Goal: Task Accomplishment & Management: Complete application form

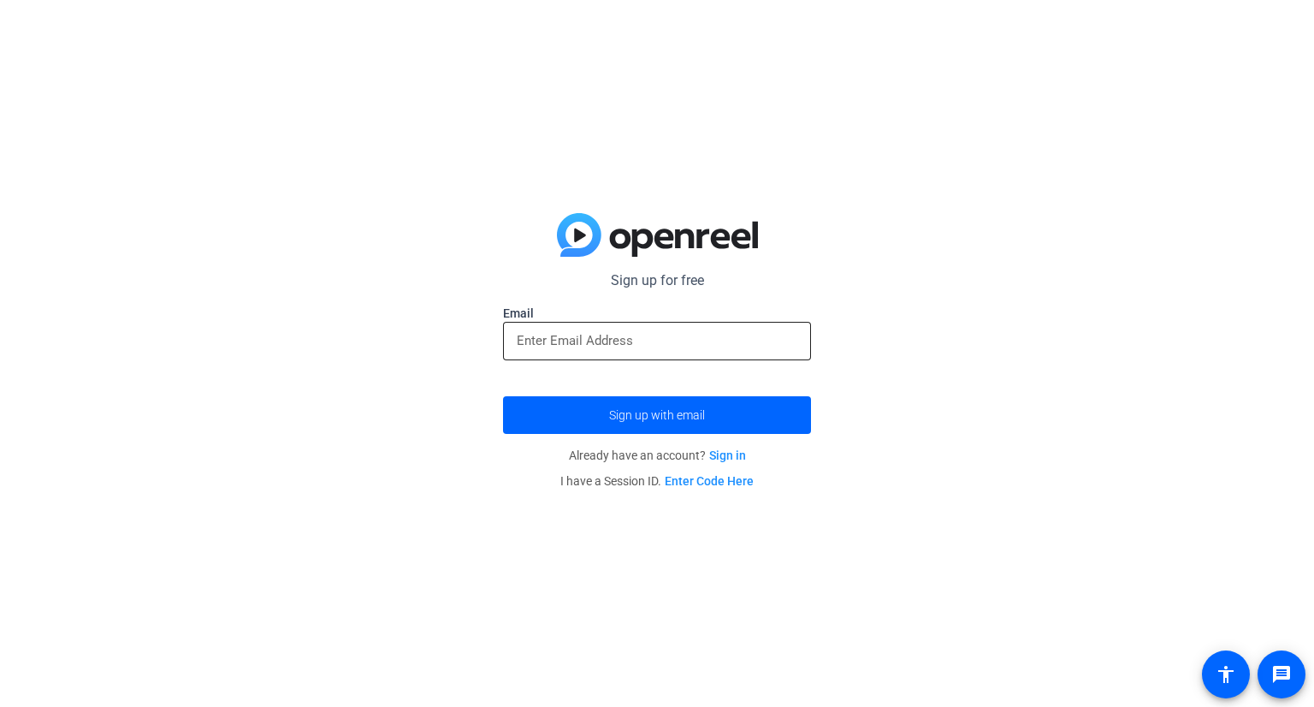
click at [678, 343] on input "email" at bounding box center [657, 340] width 281 height 21
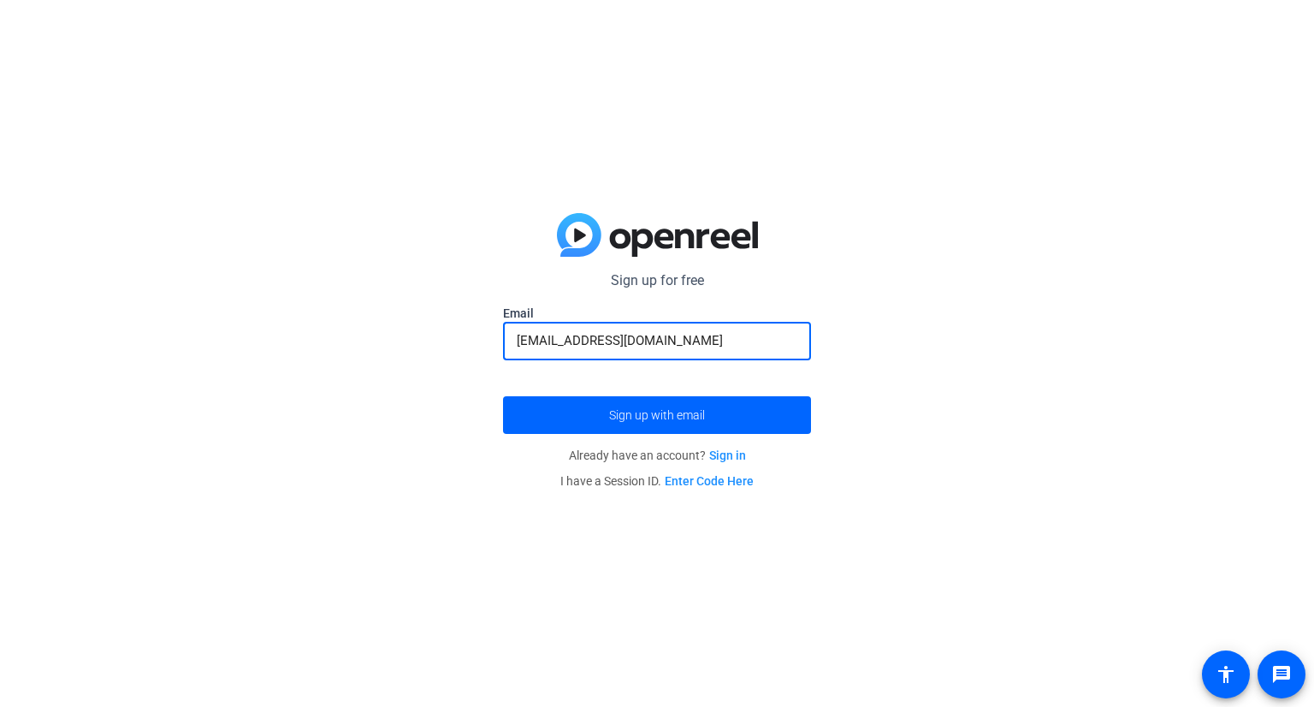
type input "[EMAIL_ADDRESS][DOMAIN_NAME]"
click at [503, 396] on button "Sign up with email" at bounding box center [657, 415] width 308 height 38
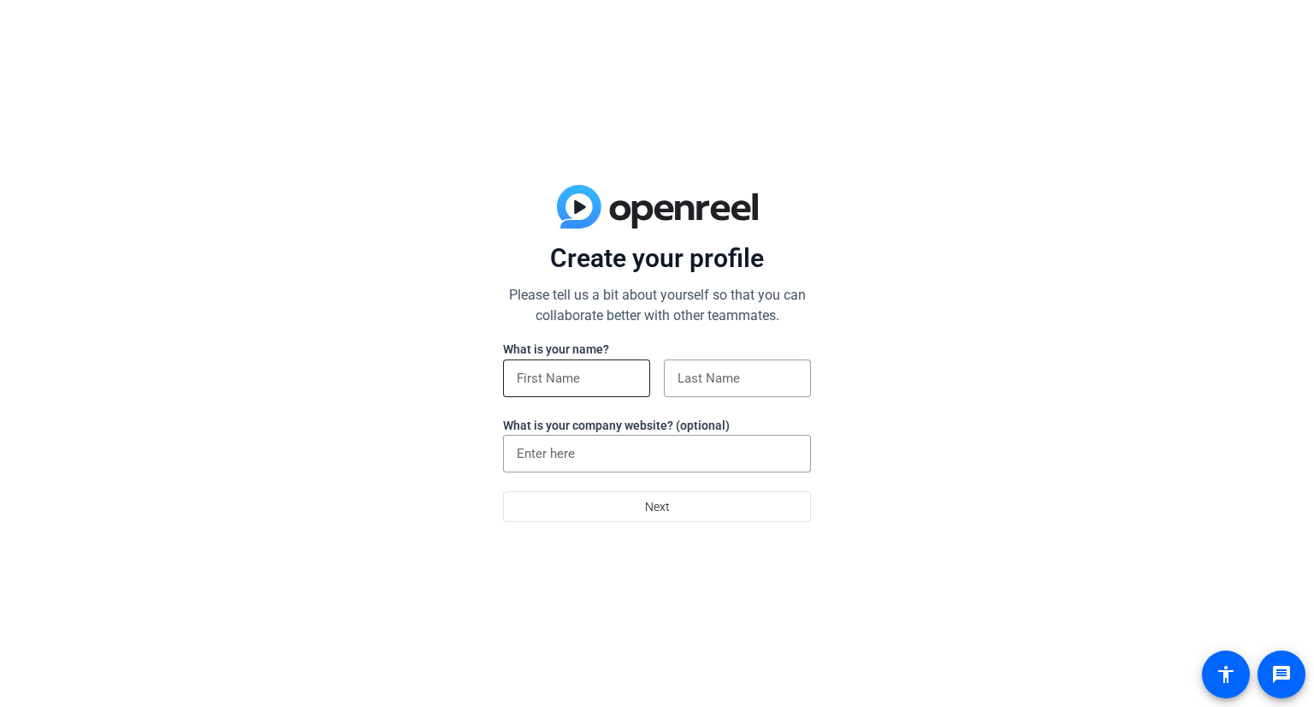
click at [582, 382] on input at bounding box center [577, 378] width 120 height 21
type input "Soomie"
click at [733, 382] on input "S" at bounding box center [738, 378] width 120 height 21
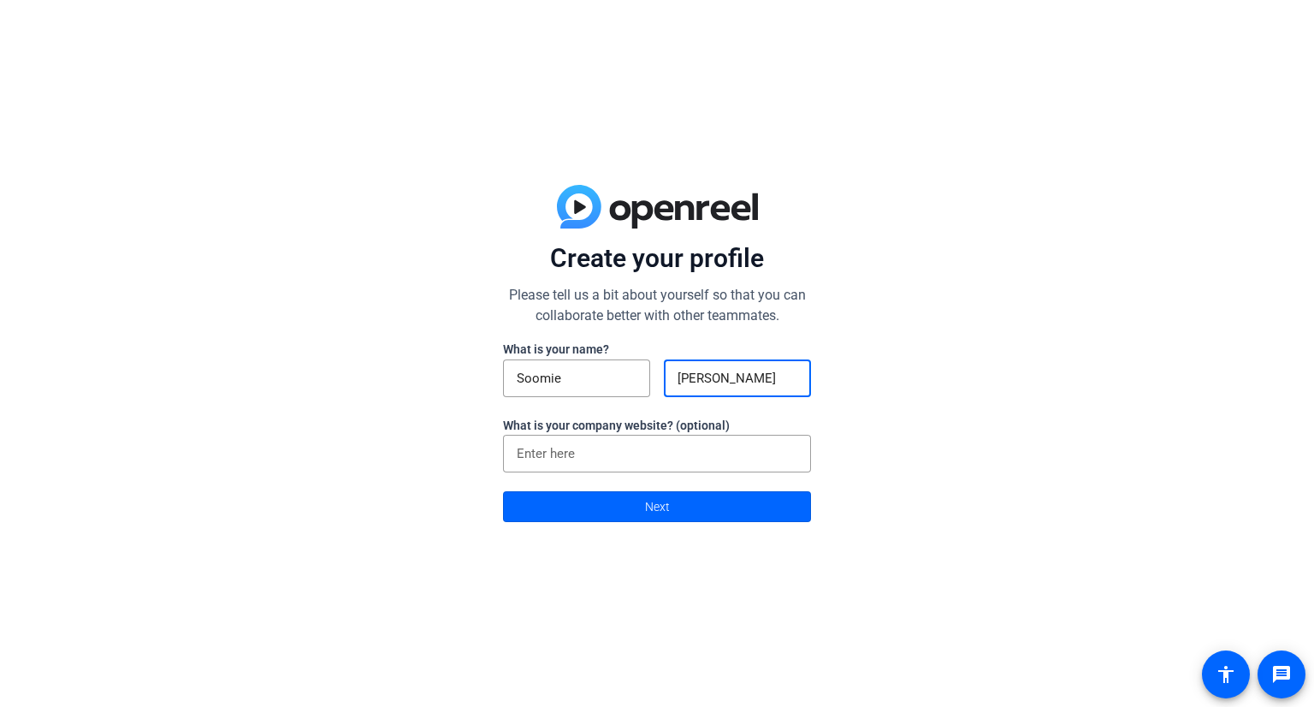
type input "Syed"
click at [633, 475] on div at bounding box center [657, 481] width 308 height 19
click at [667, 507] on span "Next" at bounding box center [657, 506] width 25 height 33
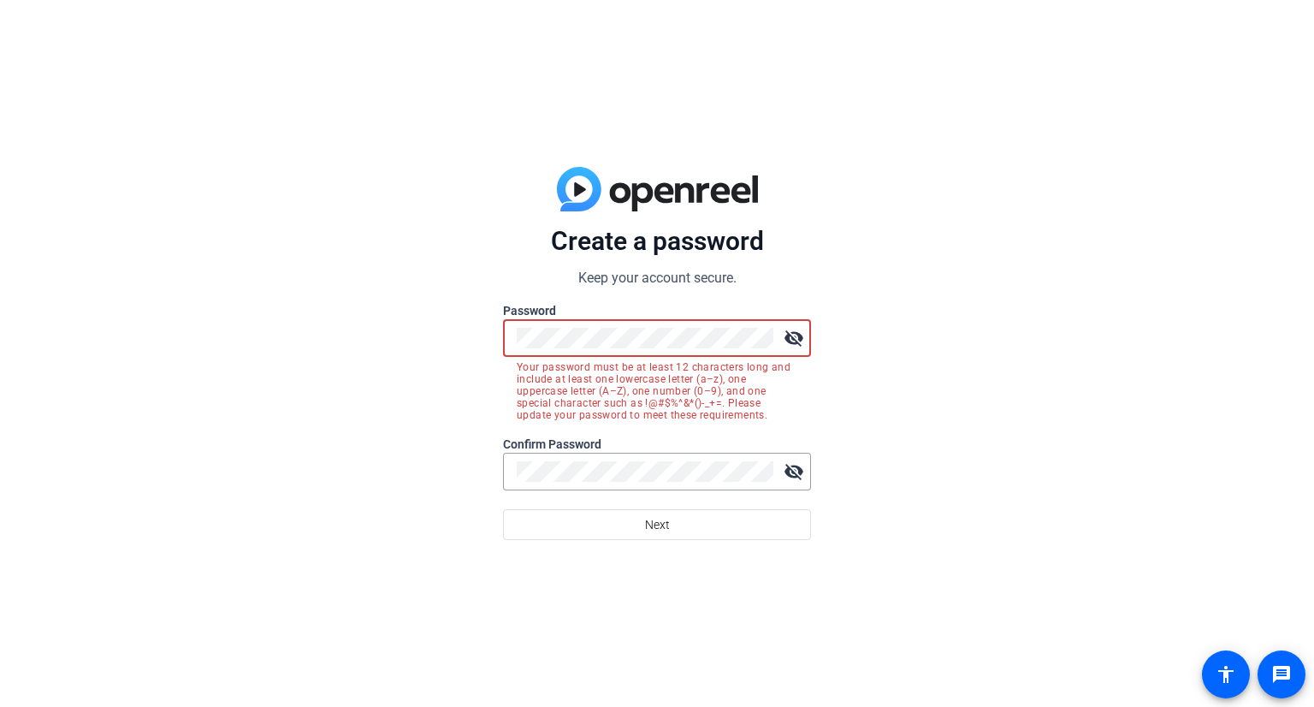
click at [641, 490] on div at bounding box center [657, 499] width 308 height 19
click at [798, 329] on mat-icon "visibility_off" at bounding box center [794, 338] width 34 height 34
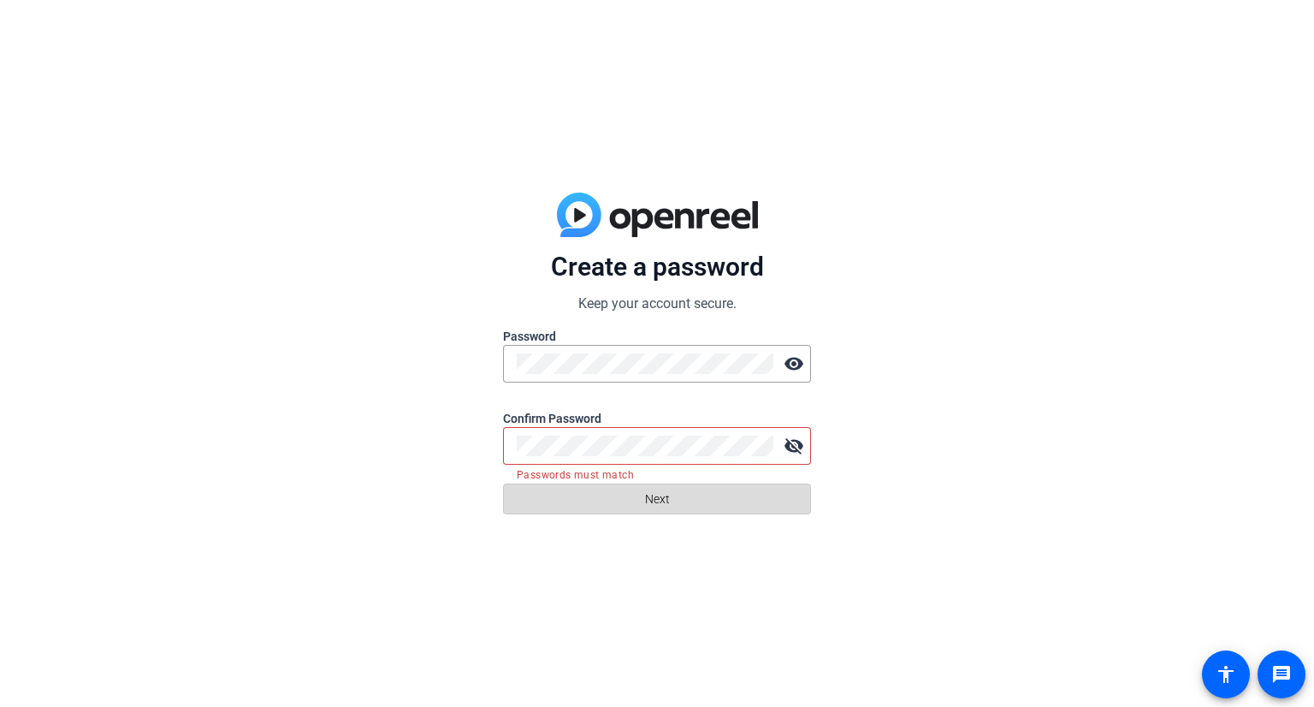
click at [771, 502] on span at bounding box center [657, 498] width 306 height 41
click at [784, 445] on mat-icon "visibility_off" at bounding box center [794, 446] width 34 height 34
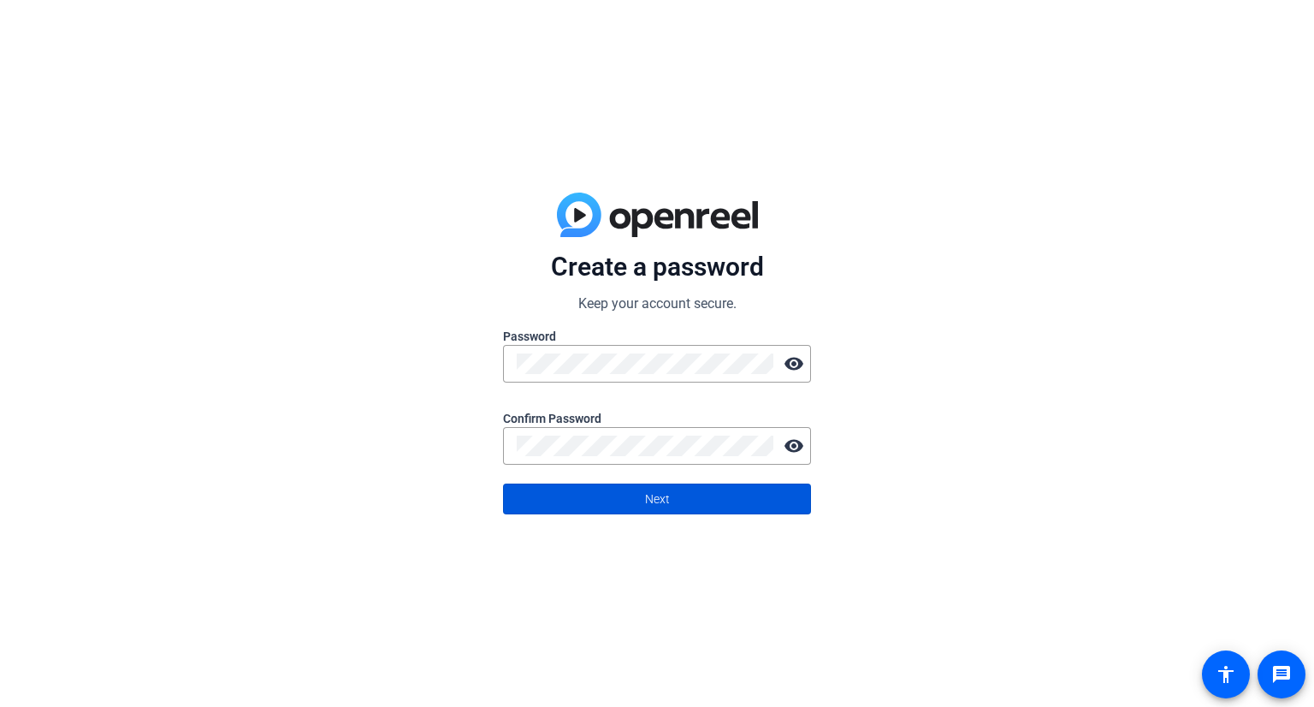
click at [616, 501] on span at bounding box center [657, 498] width 306 height 41
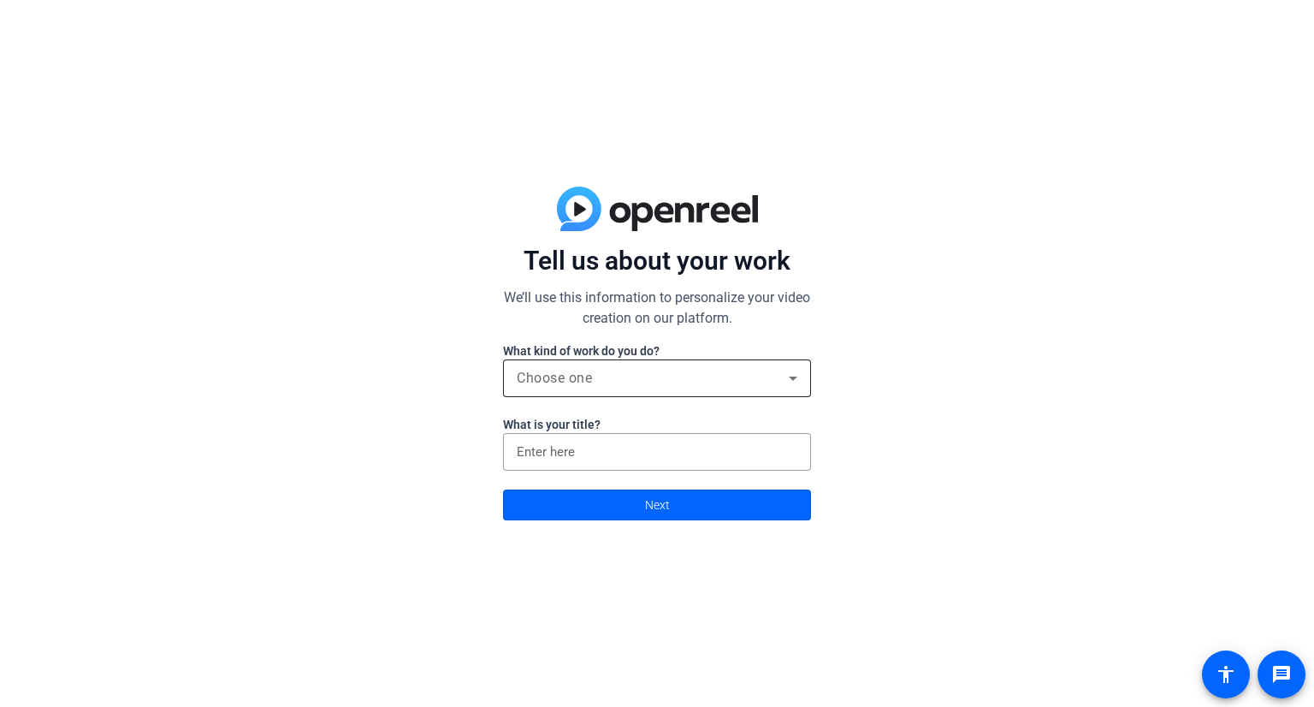
click at [681, 390] on div "Choose one" at bounding box center [657, 378] width 281 height 38
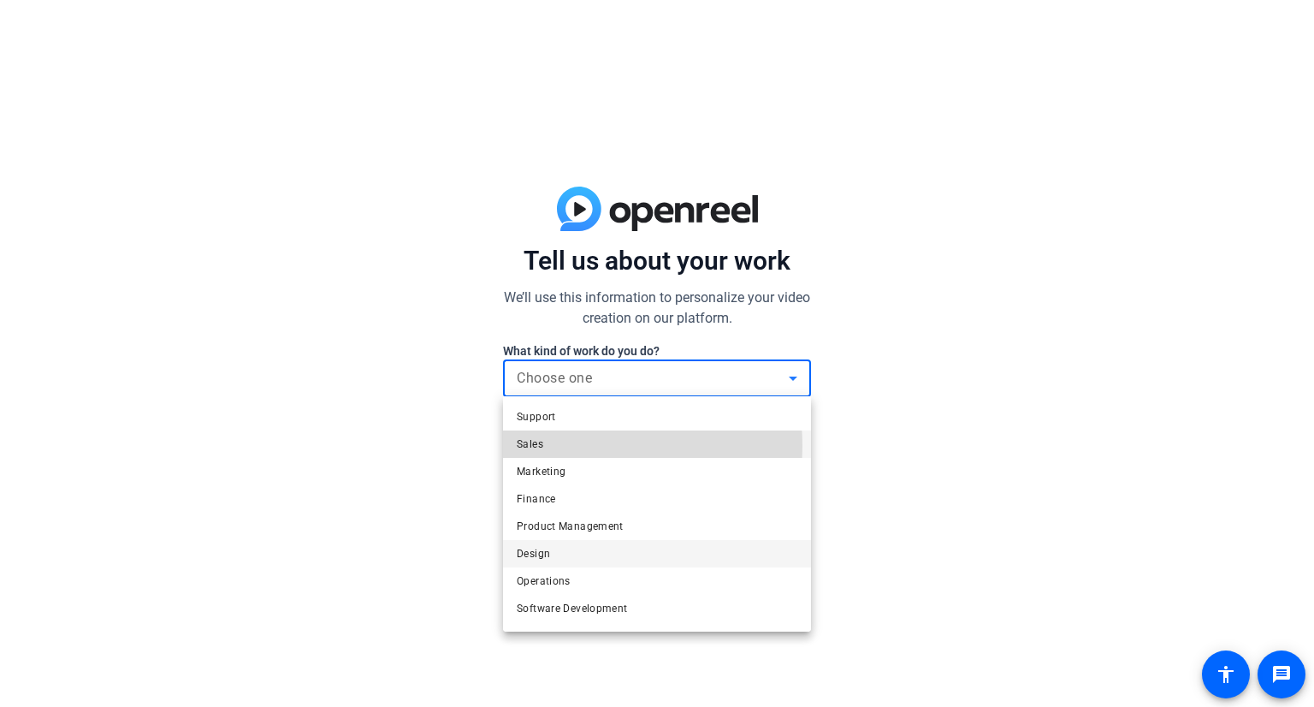
click at [565, 446] on mat-option "Sales" at bounding box center [657, 443] width 308 height 27
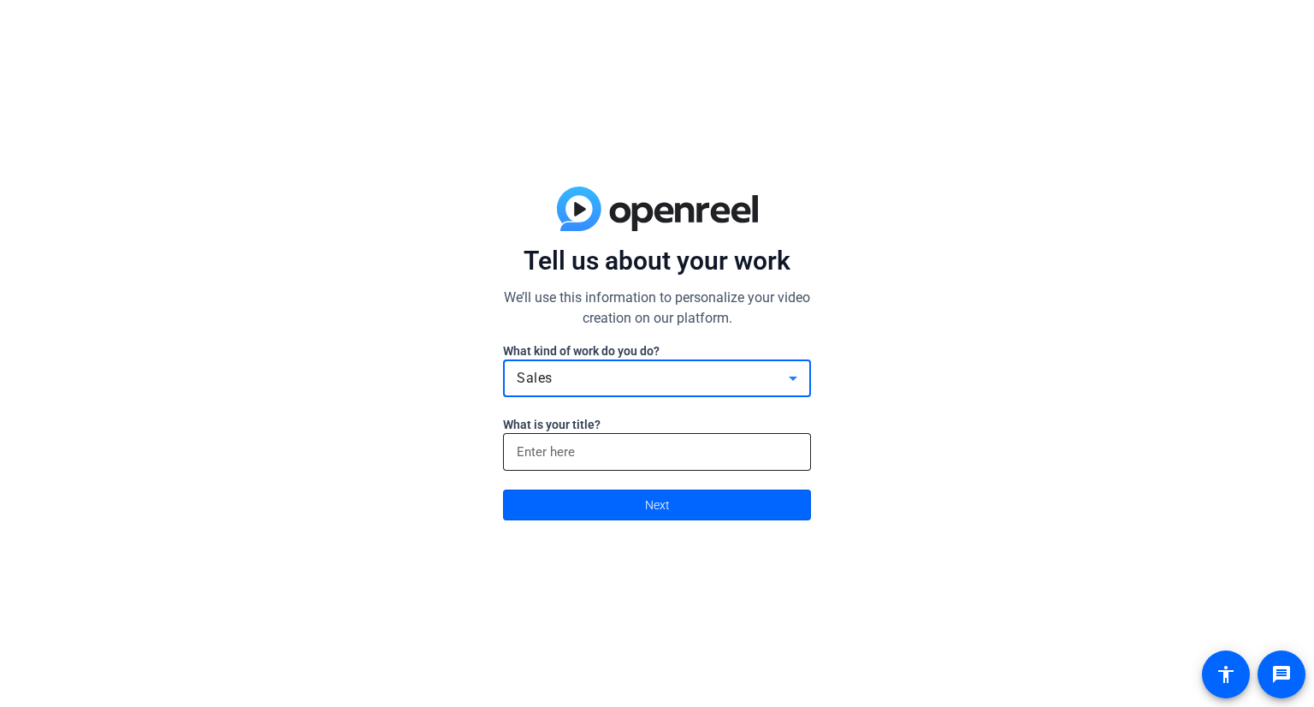
click at [585, 446] on input at bounding box center [657, 452] width 281 height 21
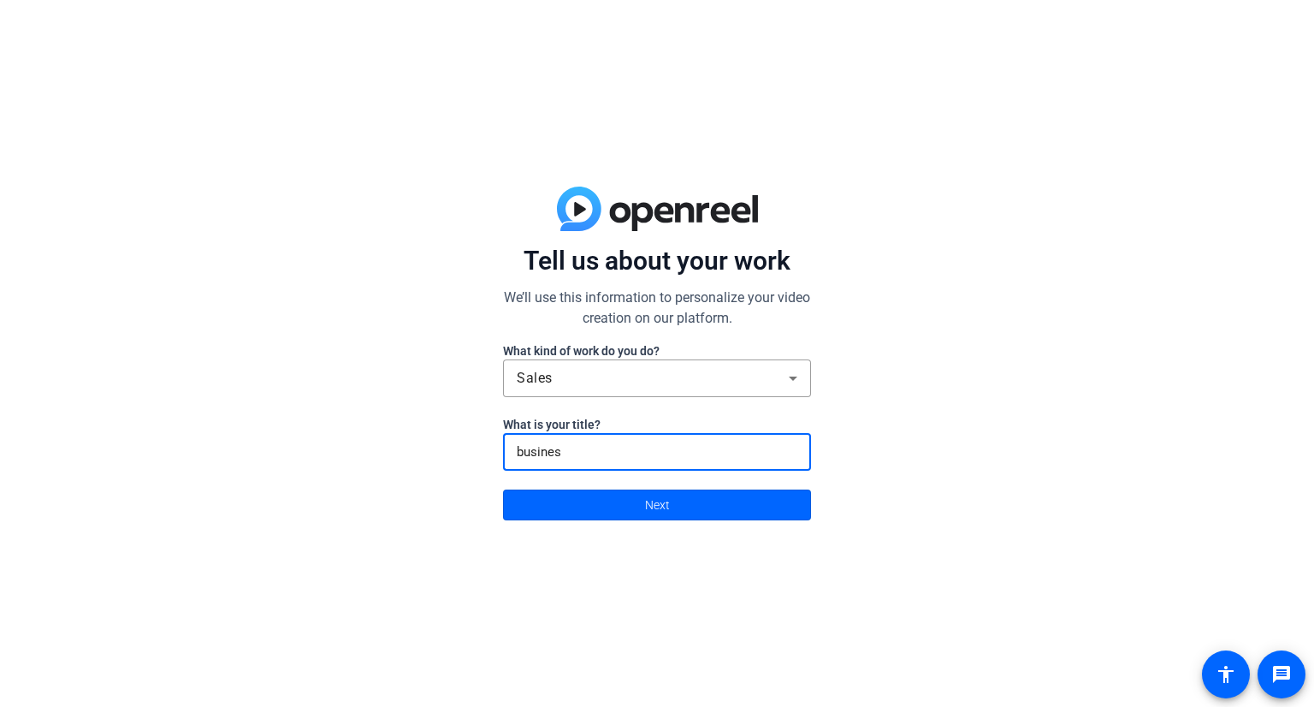
type input "business"
click button "Next" at bounding box center [657, 504] width 308 height 31
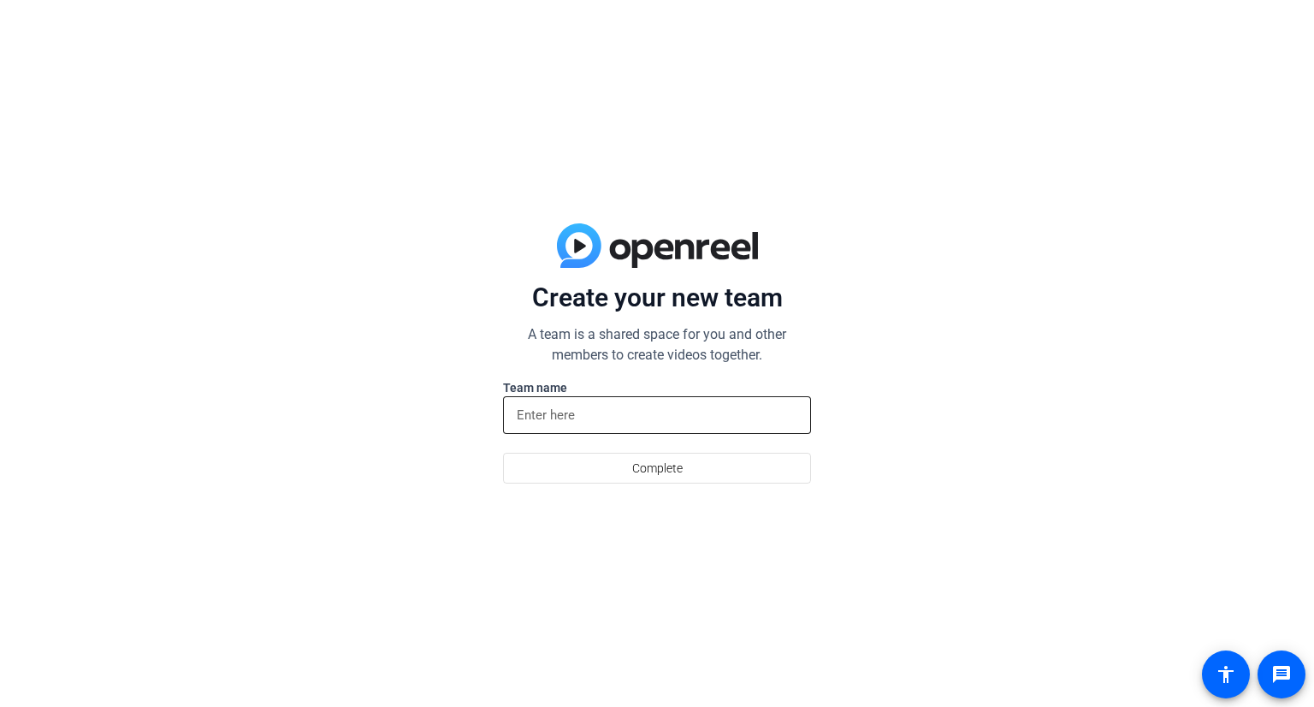
click at [594, 415] on input at bounding box center [657, 415] width 281 height 21
type input "a"
type input "s"
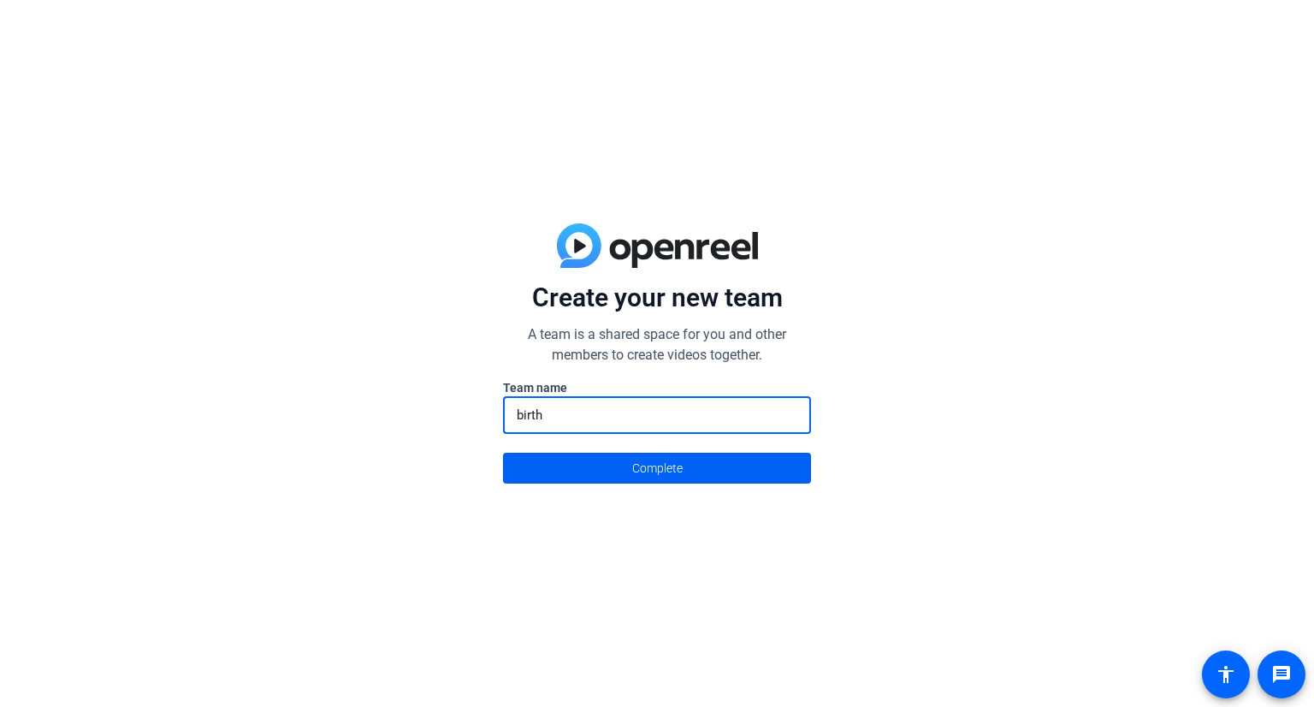
type input "birth"
click at [503, 453] on button "Complete" at bounding box center [657, 468] width 308 height 31
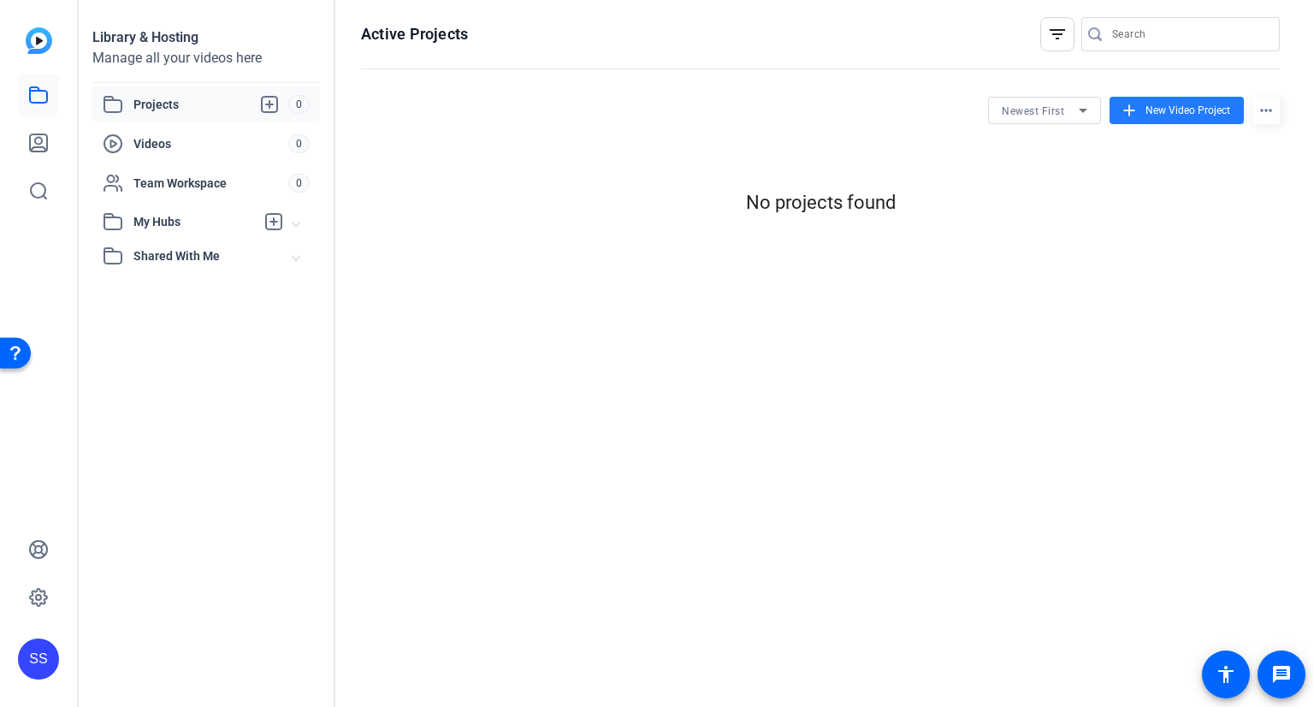
click at [1135, 108] on mat-icon "add" at bounding box center [1129, 110] width 19 height 19
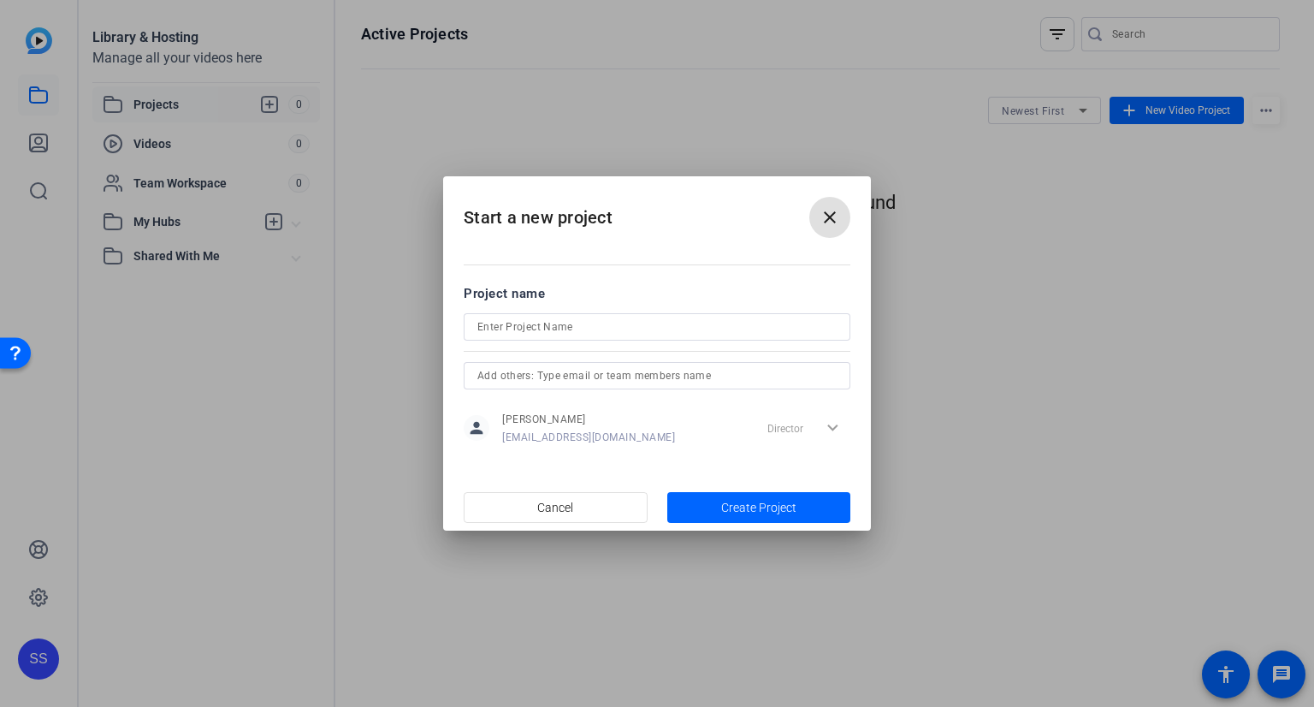
click at [564, 331] on input at bounding box center [656, 327] width 359 height 21
type input "nayas birthday"
click at [738, 499] on span "Create Project" at bounding box center [758, 508] width 75 height 18
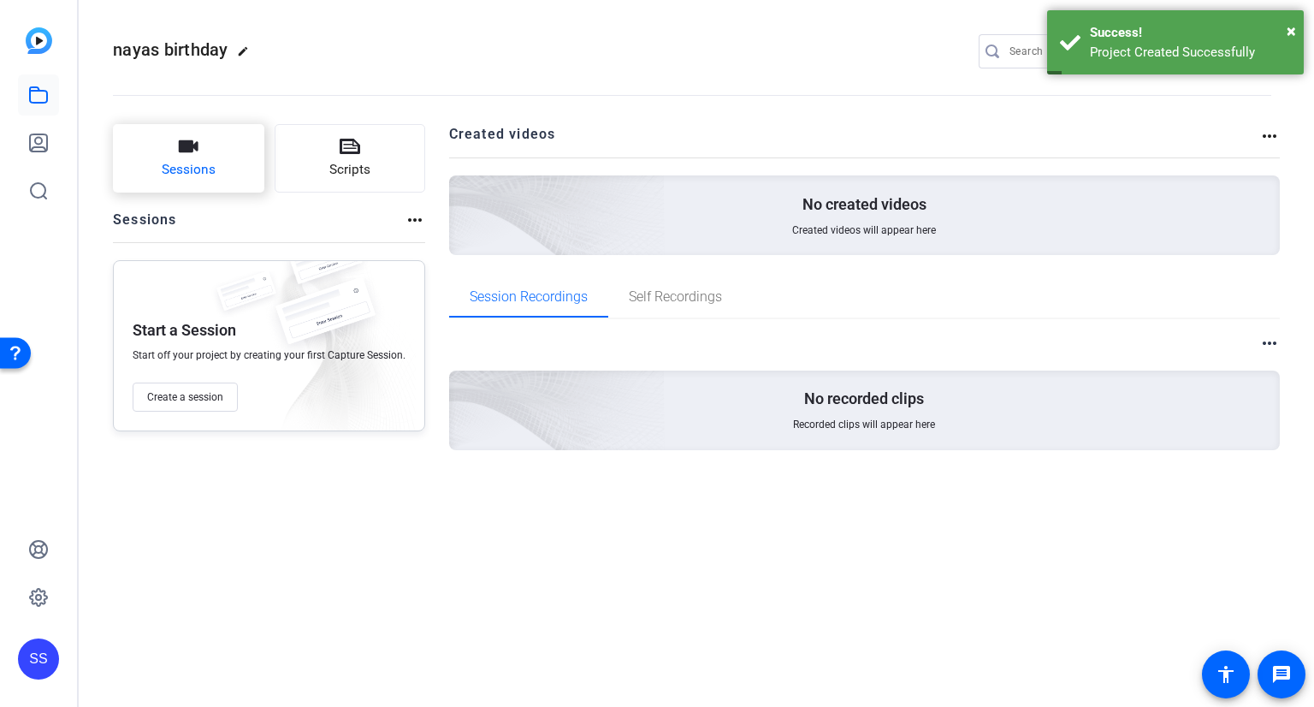
click at [202, 163] on span "Sessions" at bounding box center [189, 170] width 54 height 20
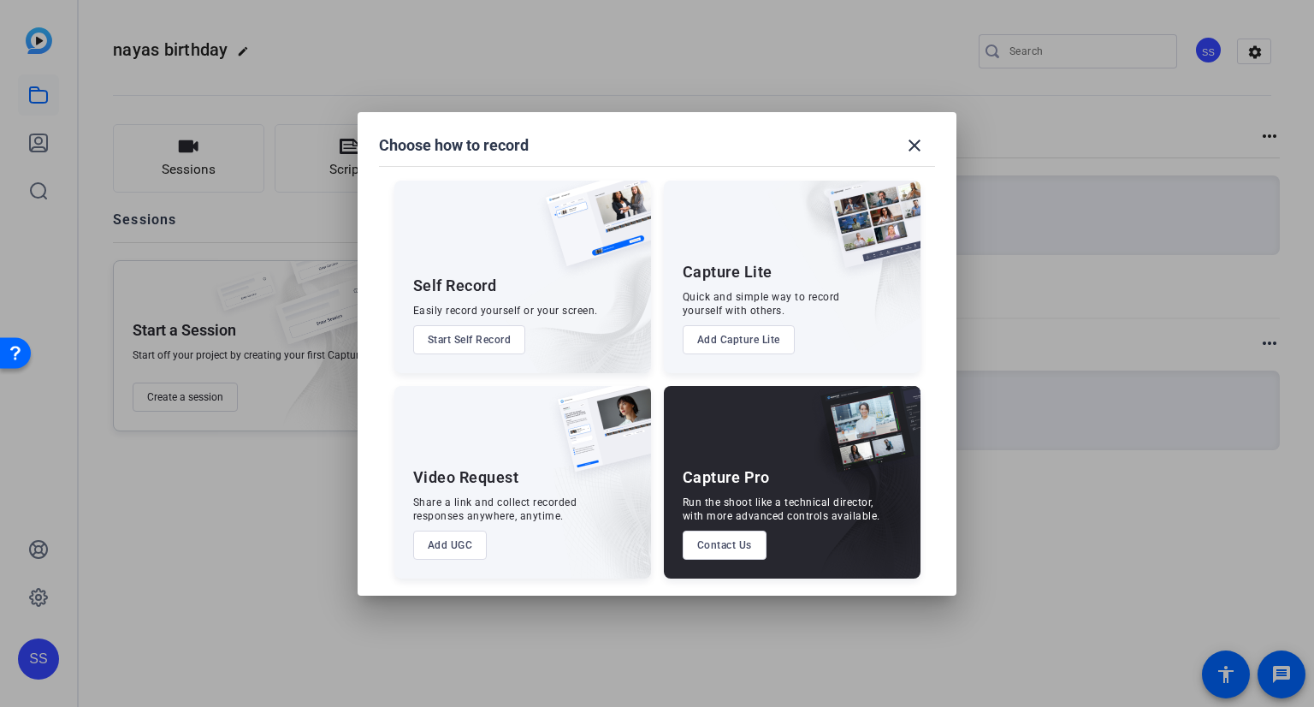
click at [436, 549] on button "Add UGC" at bounding box center [450, 545] width 74 height 29
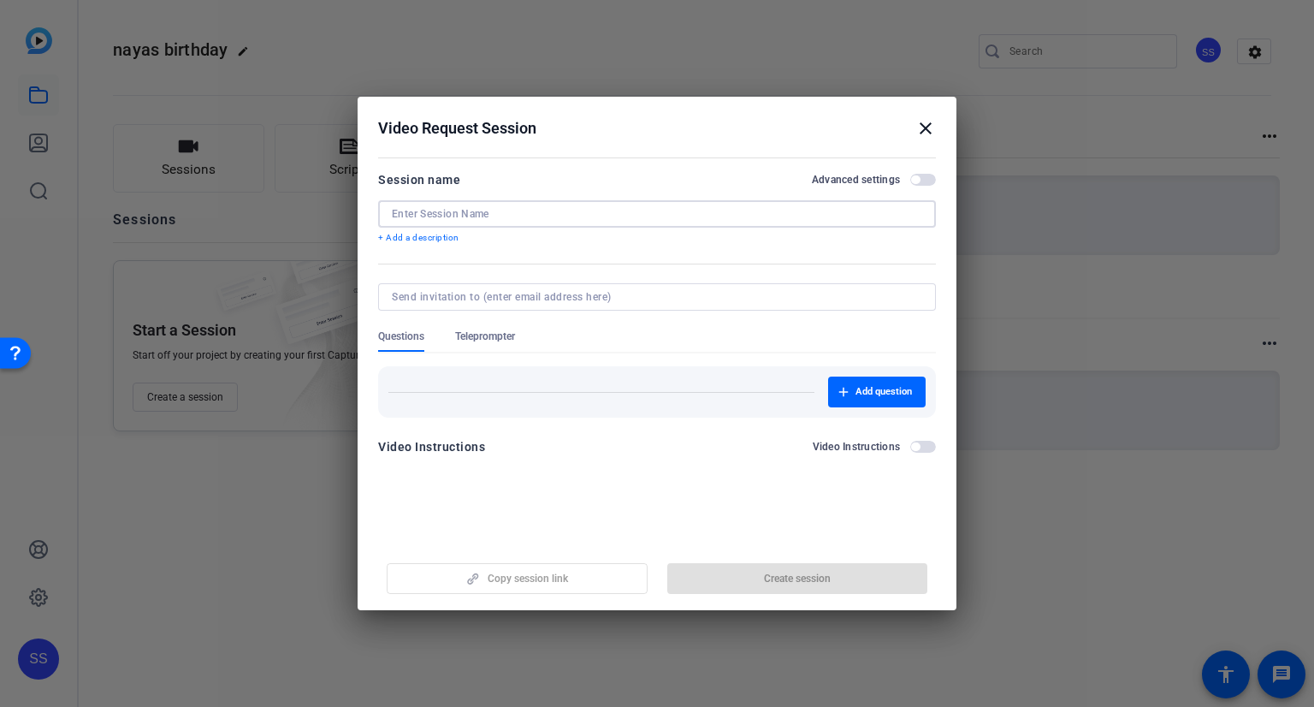
click at [510, 214] on input at bounding box center [657, 214] width 531 height 14
type input "nayas birth"
click at [845, 584] on span "button" at bounding box center [797, 578] width 261 height 41
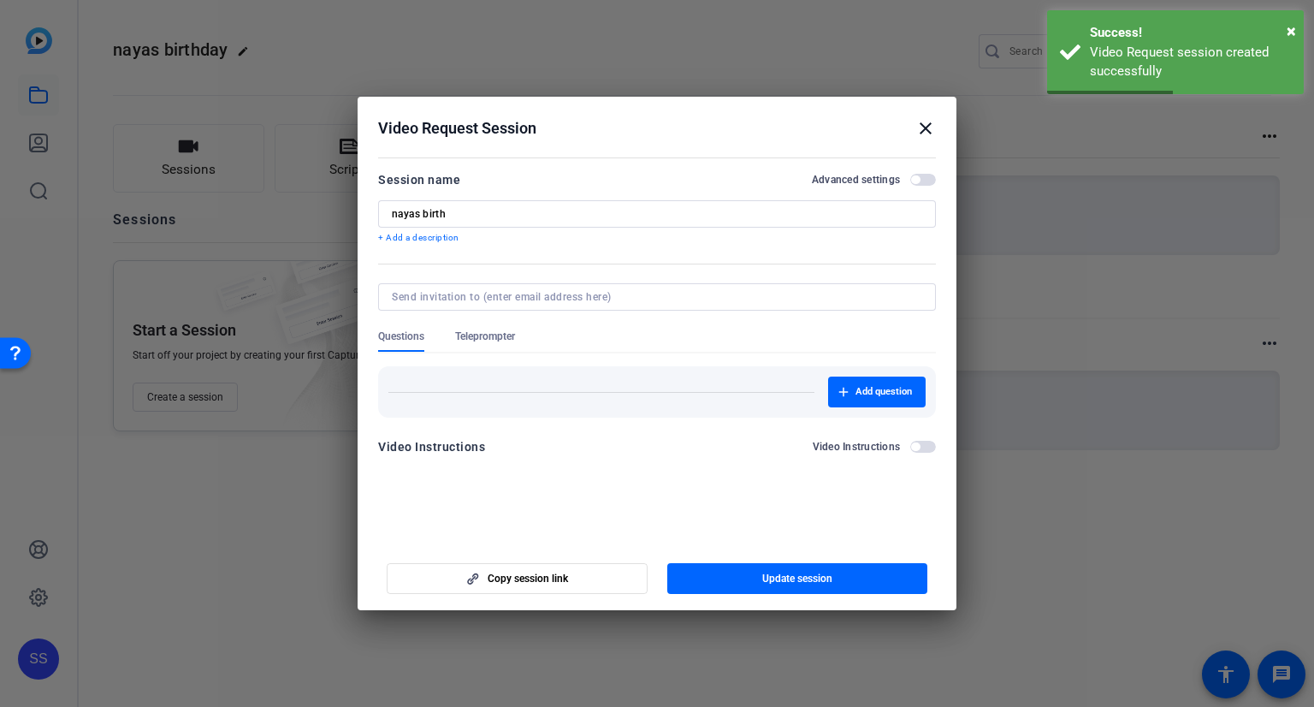
click at [918, 127] on mat-icon "close" at bounding box center [926, 128] width 21 height 21
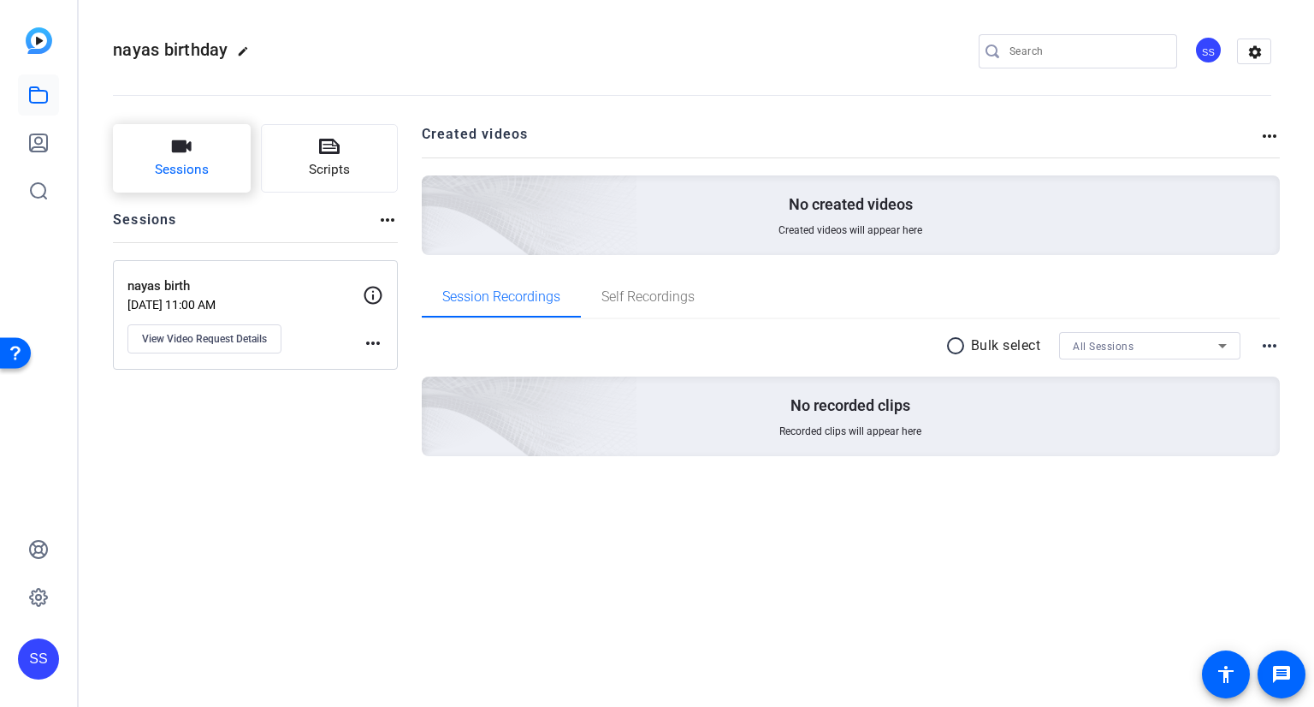
click at [165, 160] on span "Sessions" at bounding box center [182, 170] width 54 height 20
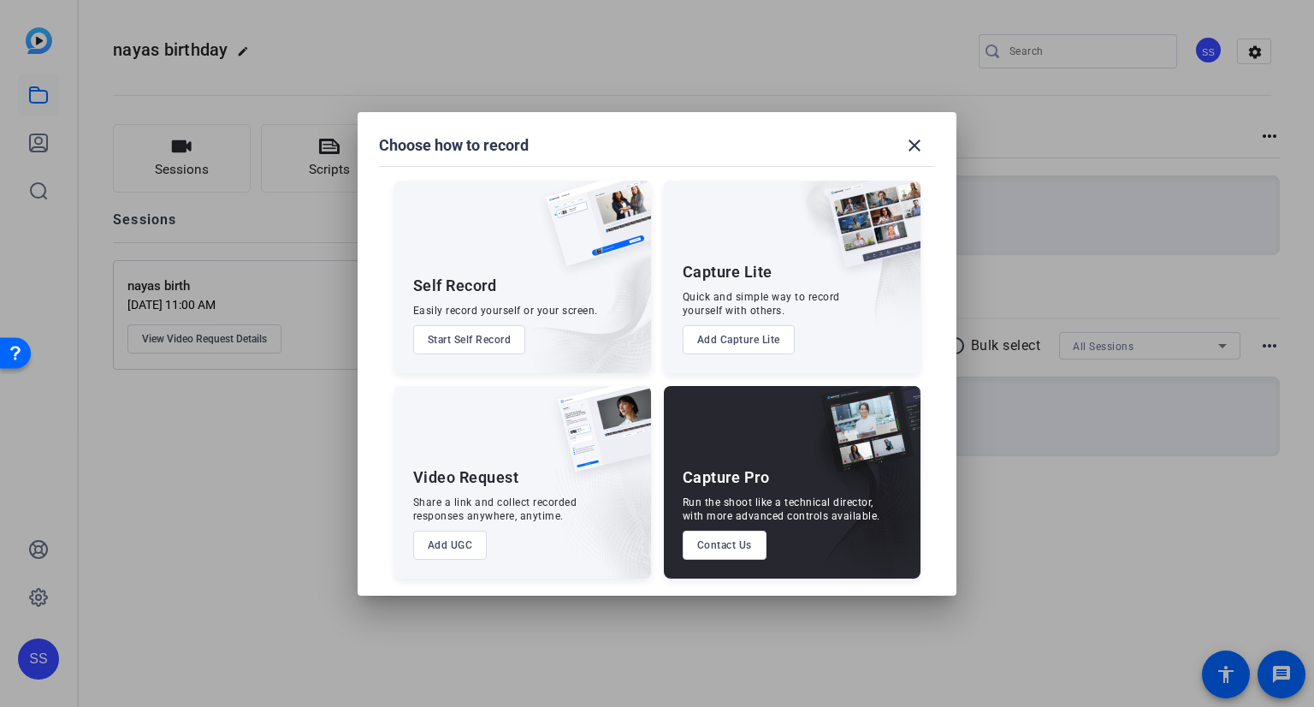
click at [472, 347] on button "Start Self Record" at bounding box center [469, 339] width 113 height 29
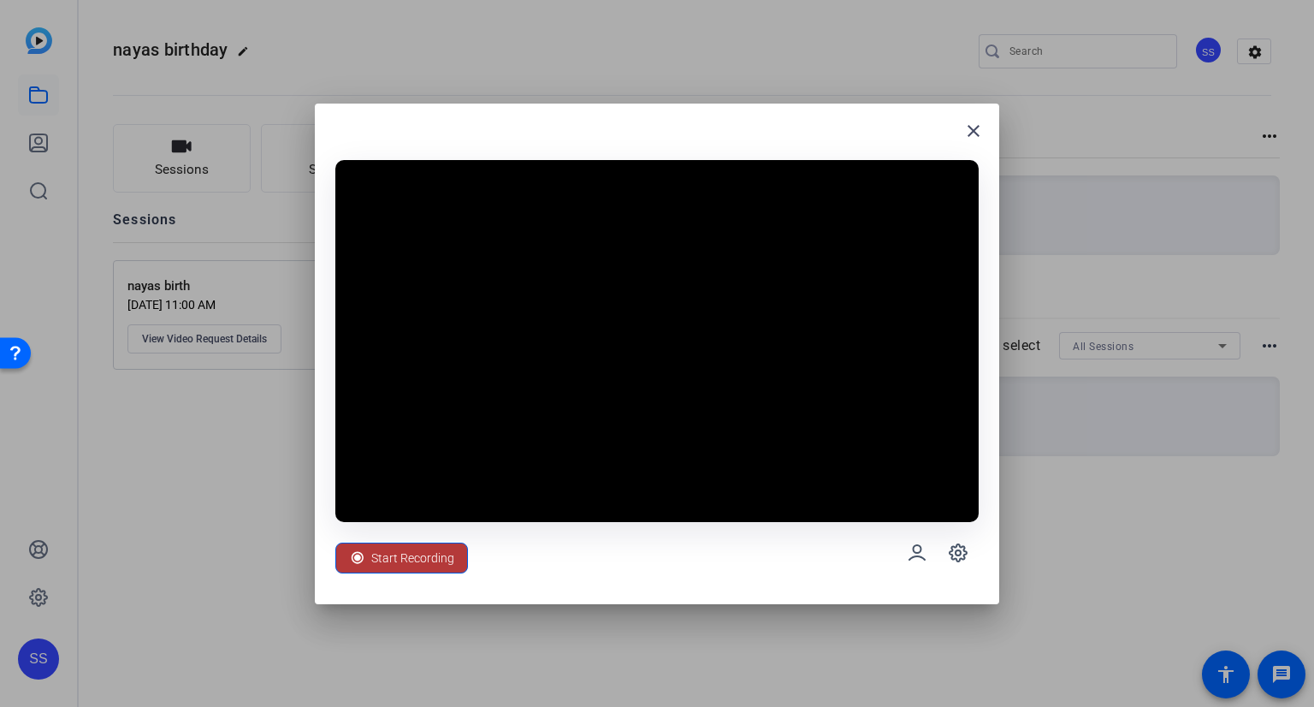
click at [399, 538] on span at bounding box center [401, 557] width 131 height 41
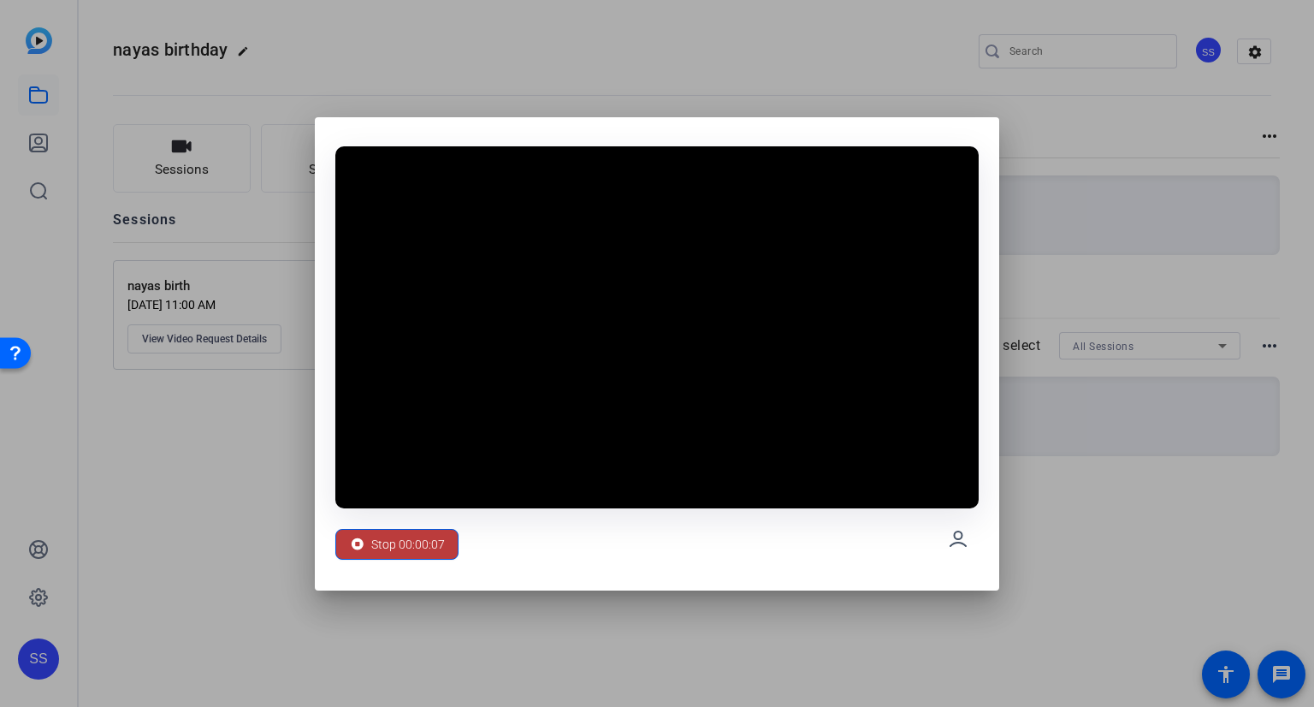
click at [399, 538] on span "Stop 00:00:07" at bounding box center [408, 544] width 74 height 33
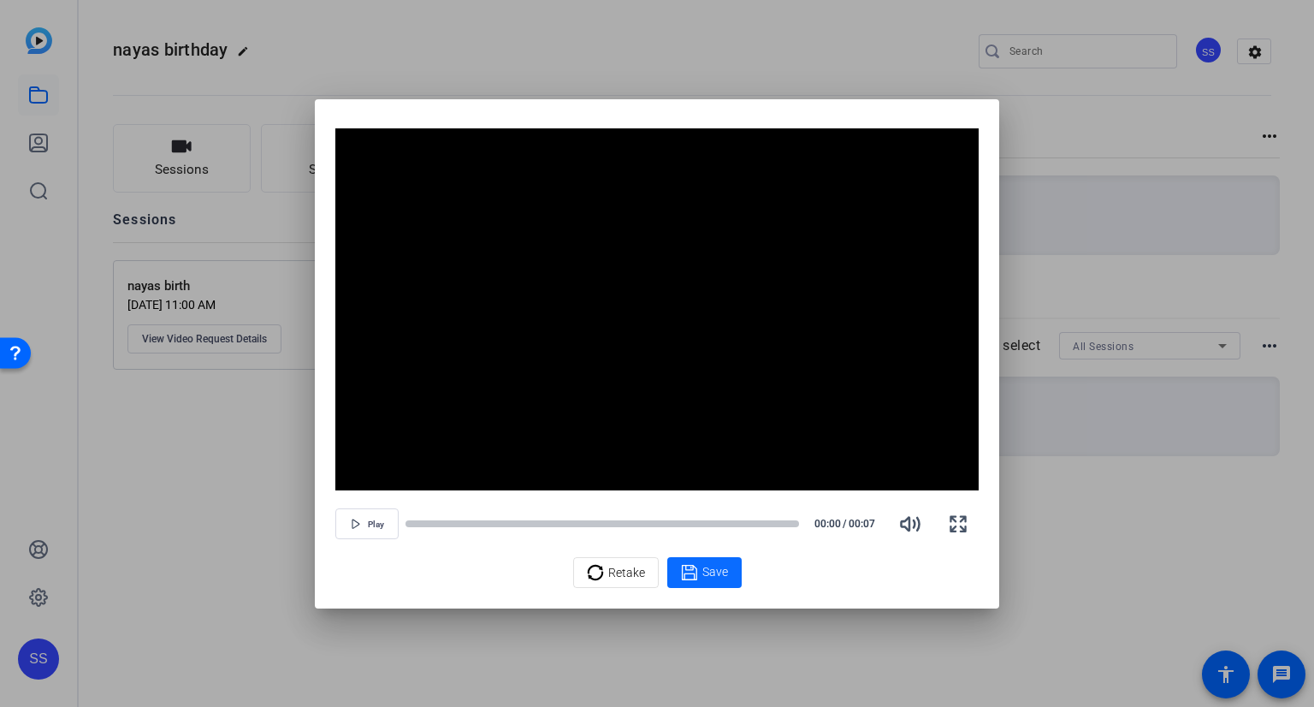
click at [718, 574] on span "Save" at bounding box center [716, 572] width 26 height 18
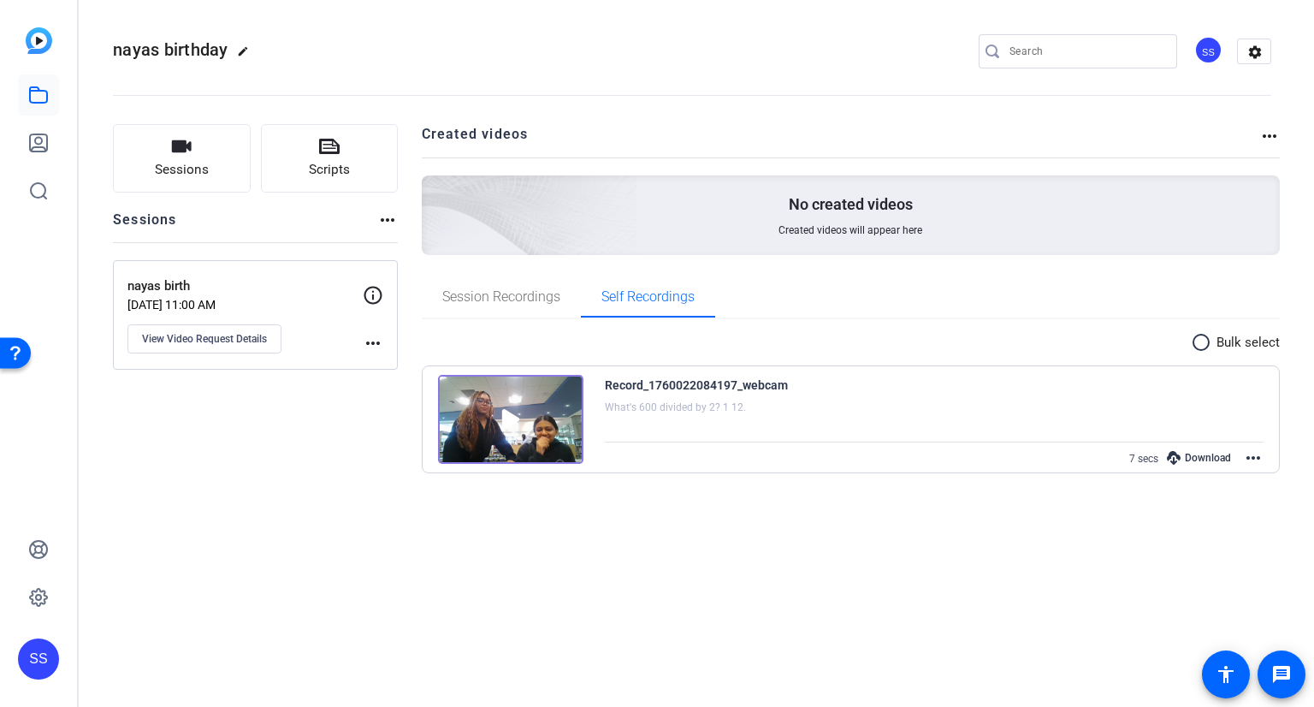
click at [1265, 455] on div "Record_1760022084197_webcam What's 600 divided by 2? 1 12. 7 secs Download more…" at bounding box center [851, 419] width 857 height 106
click at [1259, 456] on mat-icon "more_horiz" at bounding box center [1253, 458] width 21 height 21
click at [1208, 454] on div at bounding box center [657, 353] width 1314 height 707
click at [1208, 454] on div "Download" at bounding box center [1199, 458] width 81 height 22
